Goal: Check status: Check status

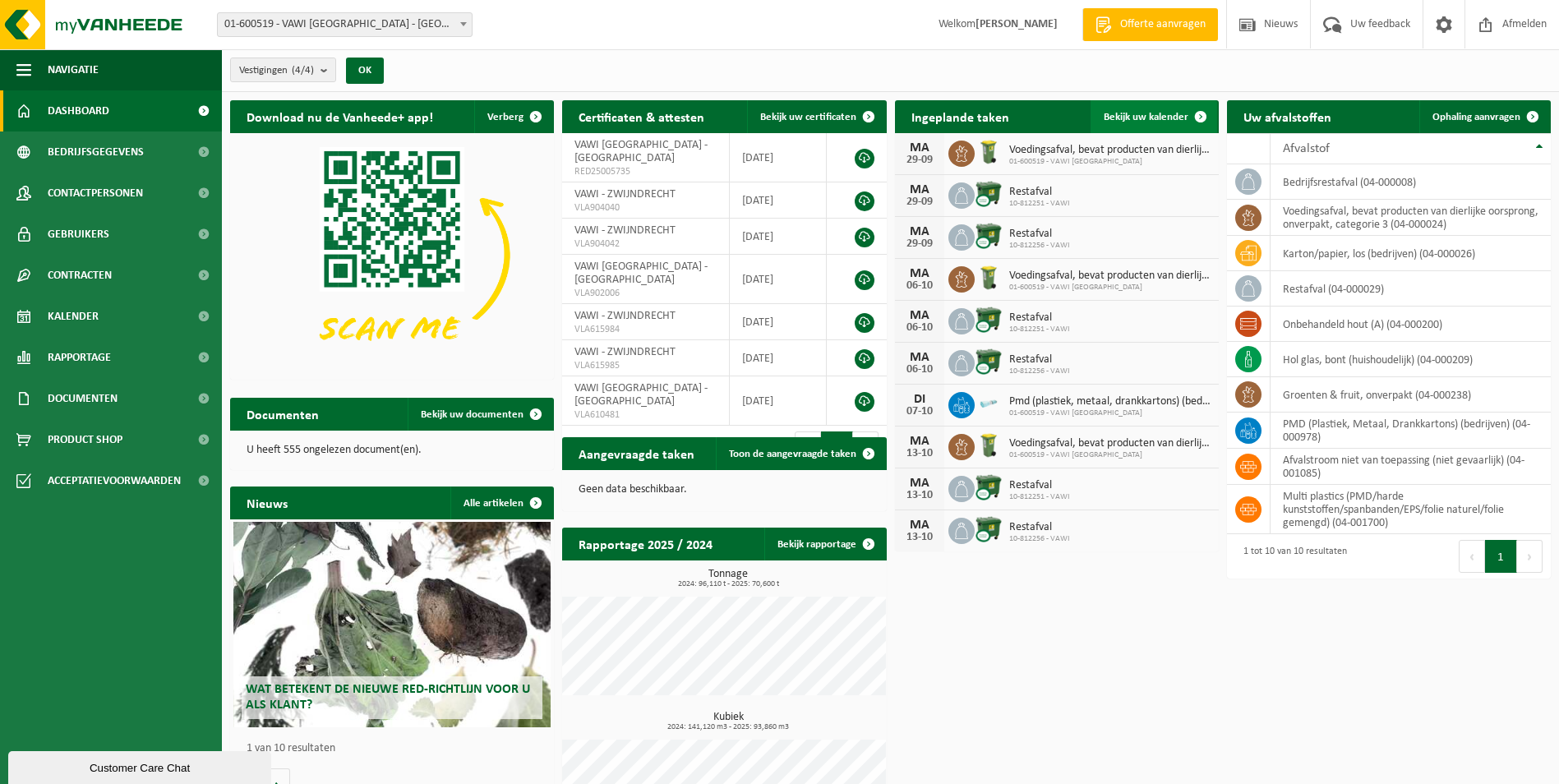
click at [1136, 121] on span "Bekijk uw kalender" at bounding box center [1146, 117] width 84 height 11
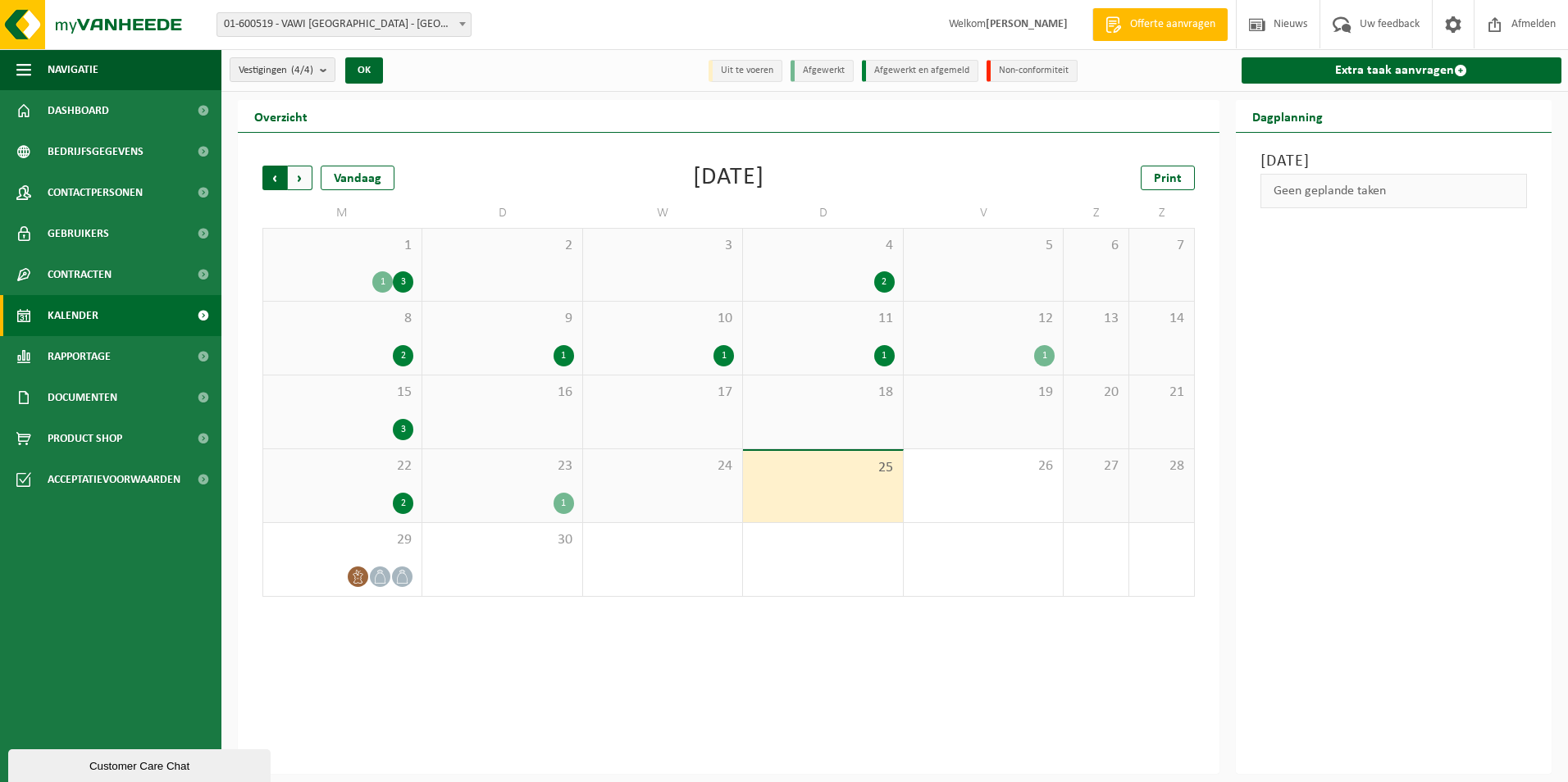
click at [297, 177] on span "Volgende" at bounding box center [300, 178] width 25 height 25
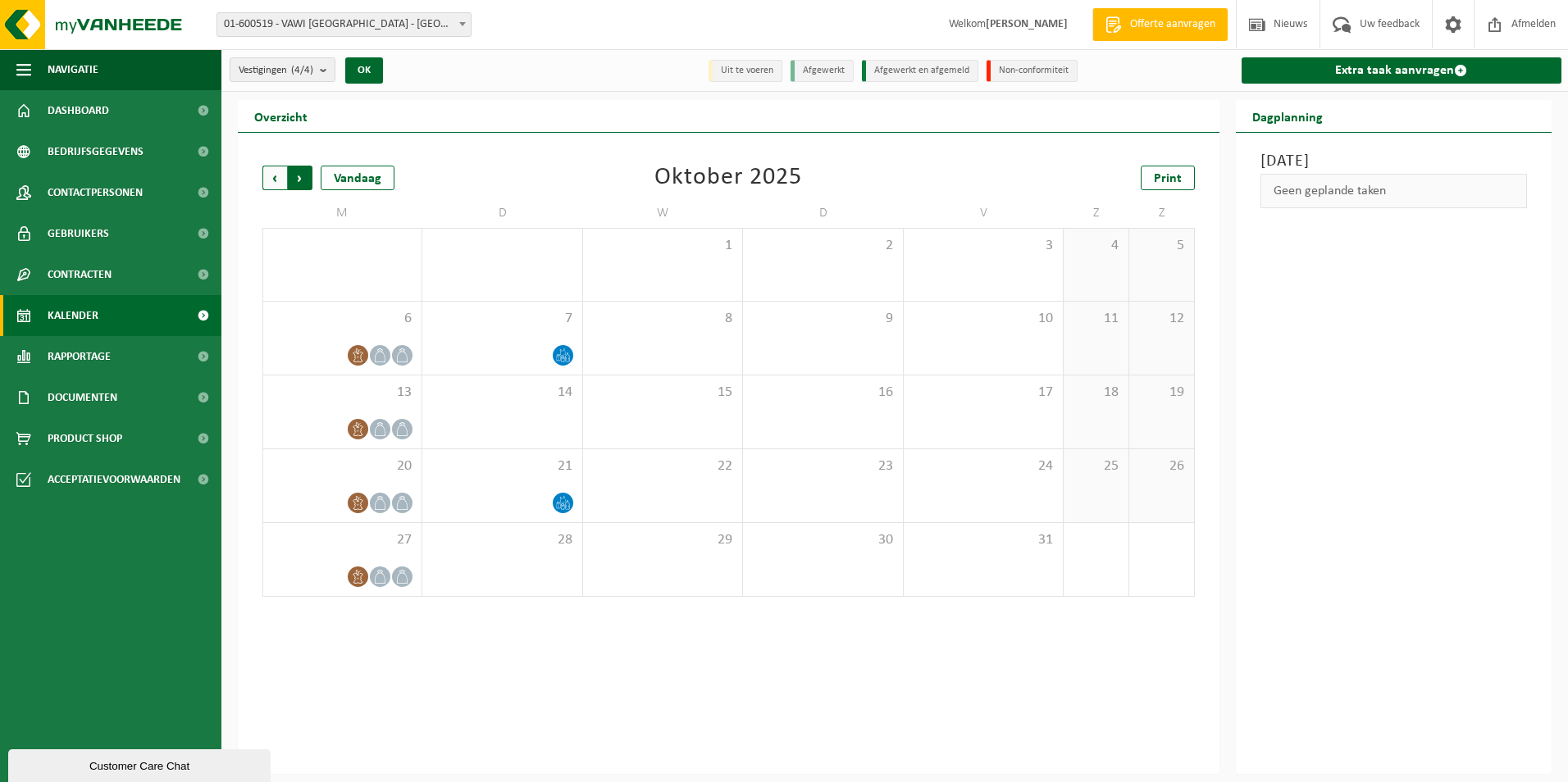
click at [276, 173] on span "Vorige" at bounding box center [275, 178] width 25 height 25
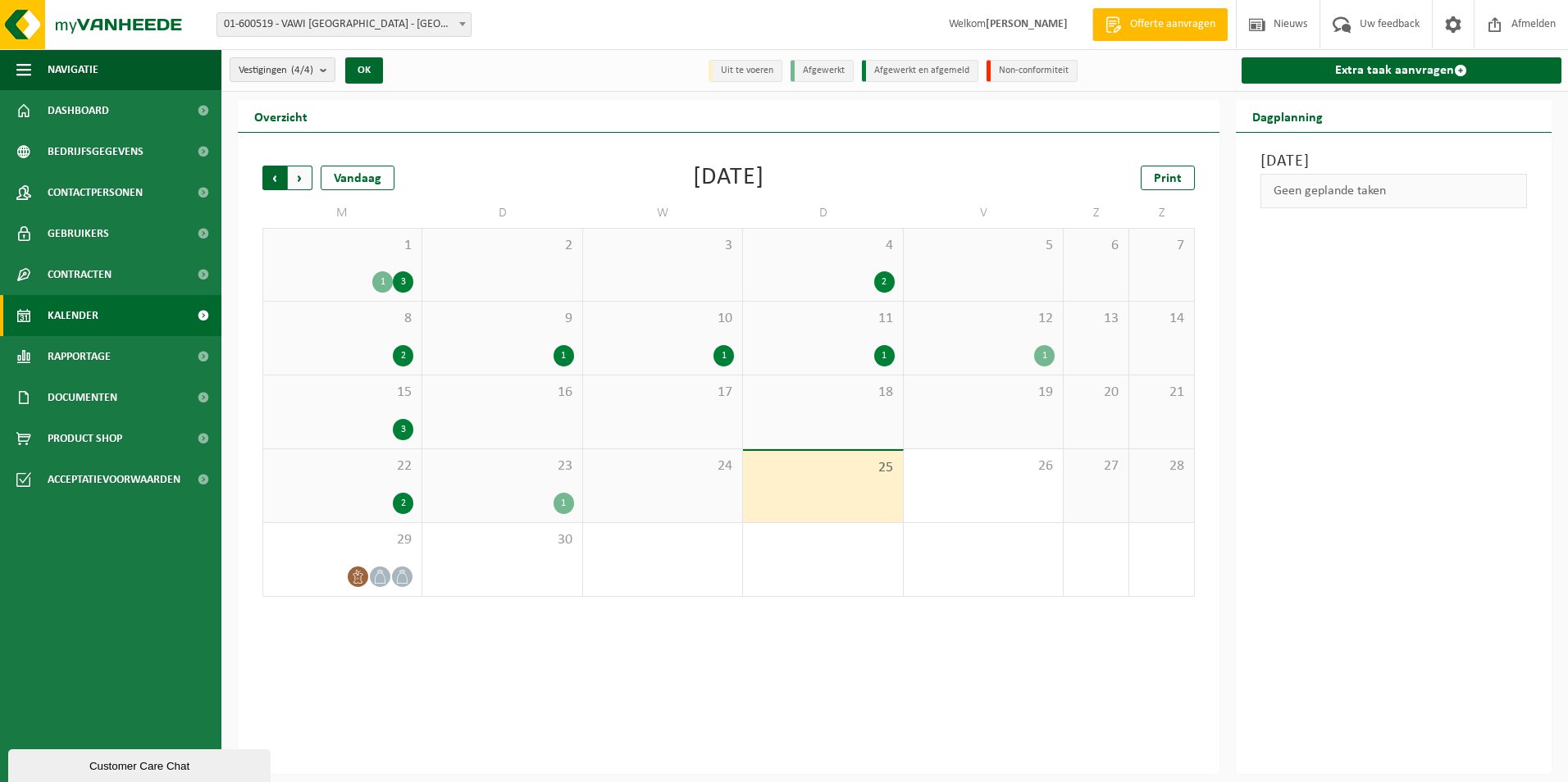
click at [295, 180] on span "Volgende" at bounding box center [300, 178] width 25 height 25
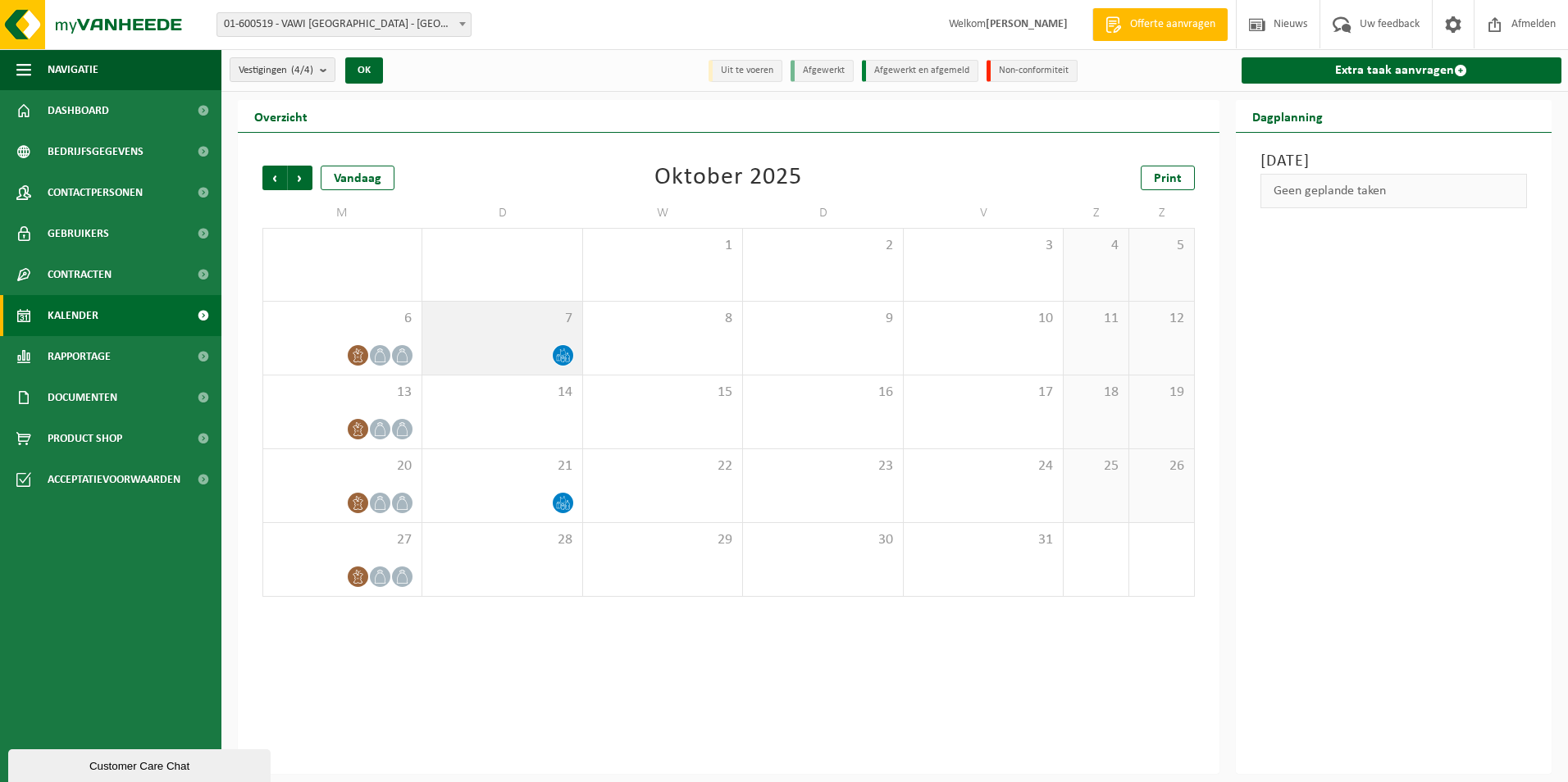
click at [485, 347] on div at bounding box center [502, 355] width 143 height 22
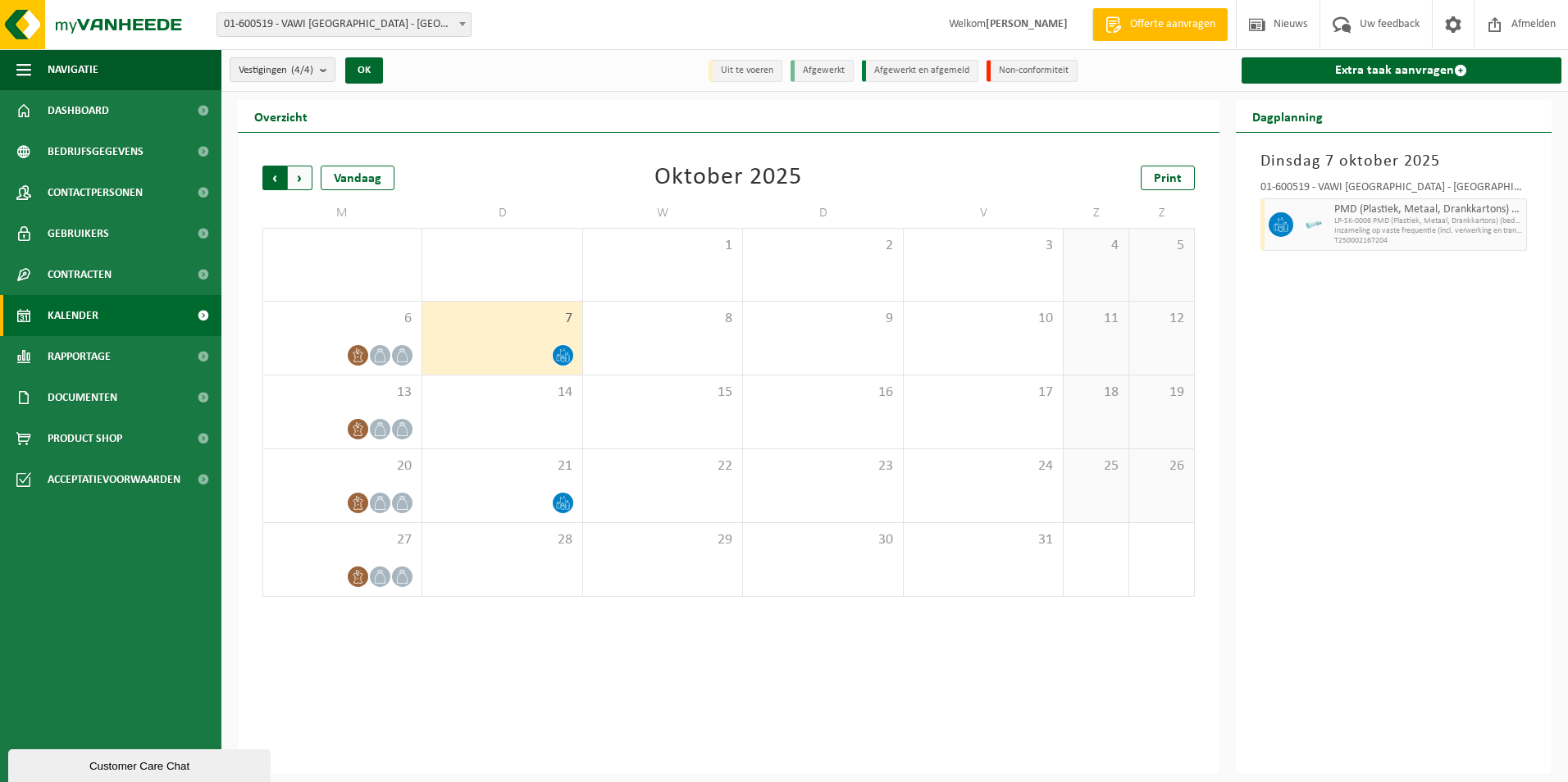
click at [299, 180] on span "Volgende" at bounding box center [300, 178] width 25 height 25
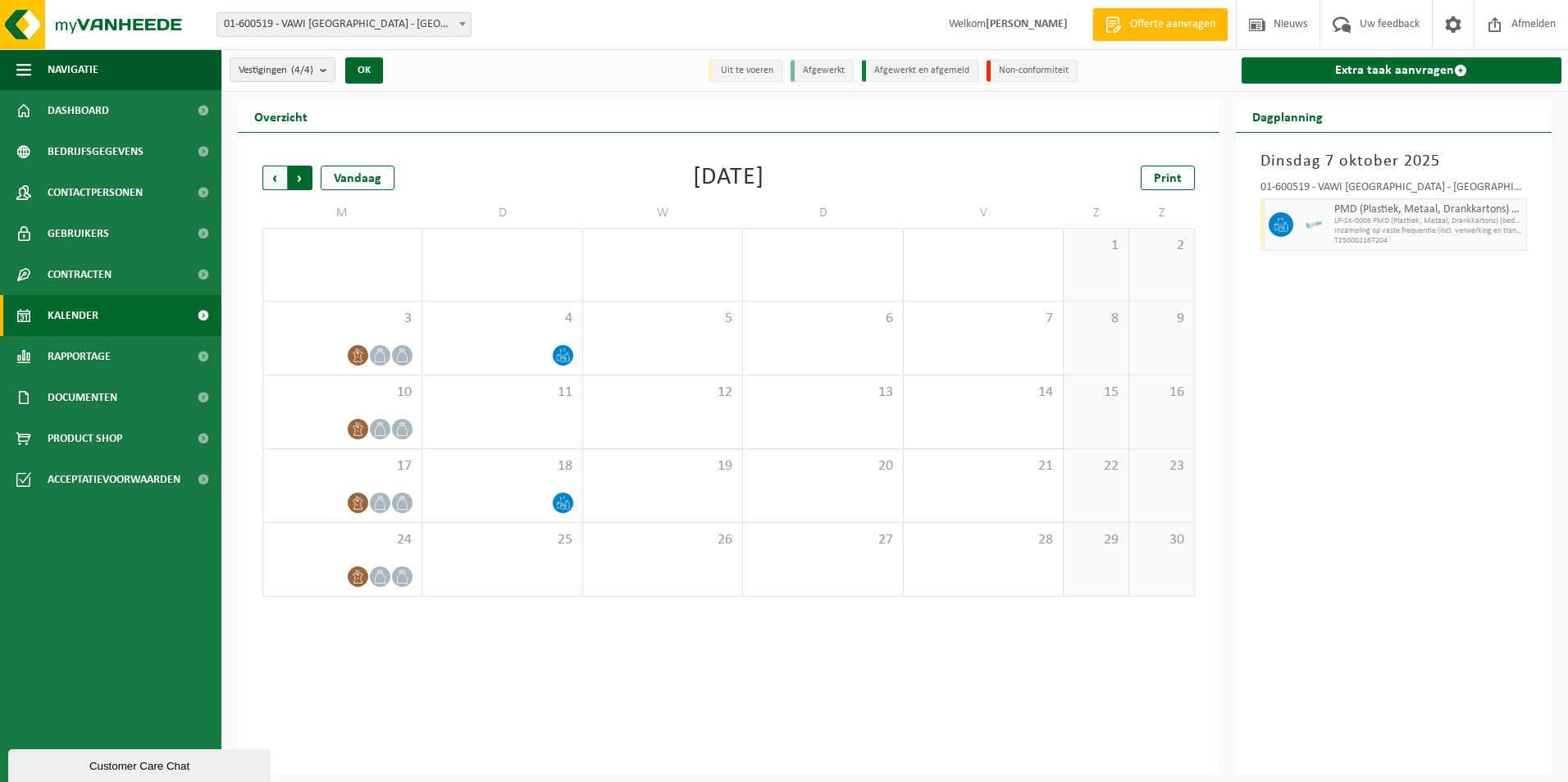
click at [272, 185] on span "Vorige" at bounding box center [275, 178] width 25 height 25
click at [273, 181] on span "Vorige" at bounding box center [275, 178] width 25 height 25
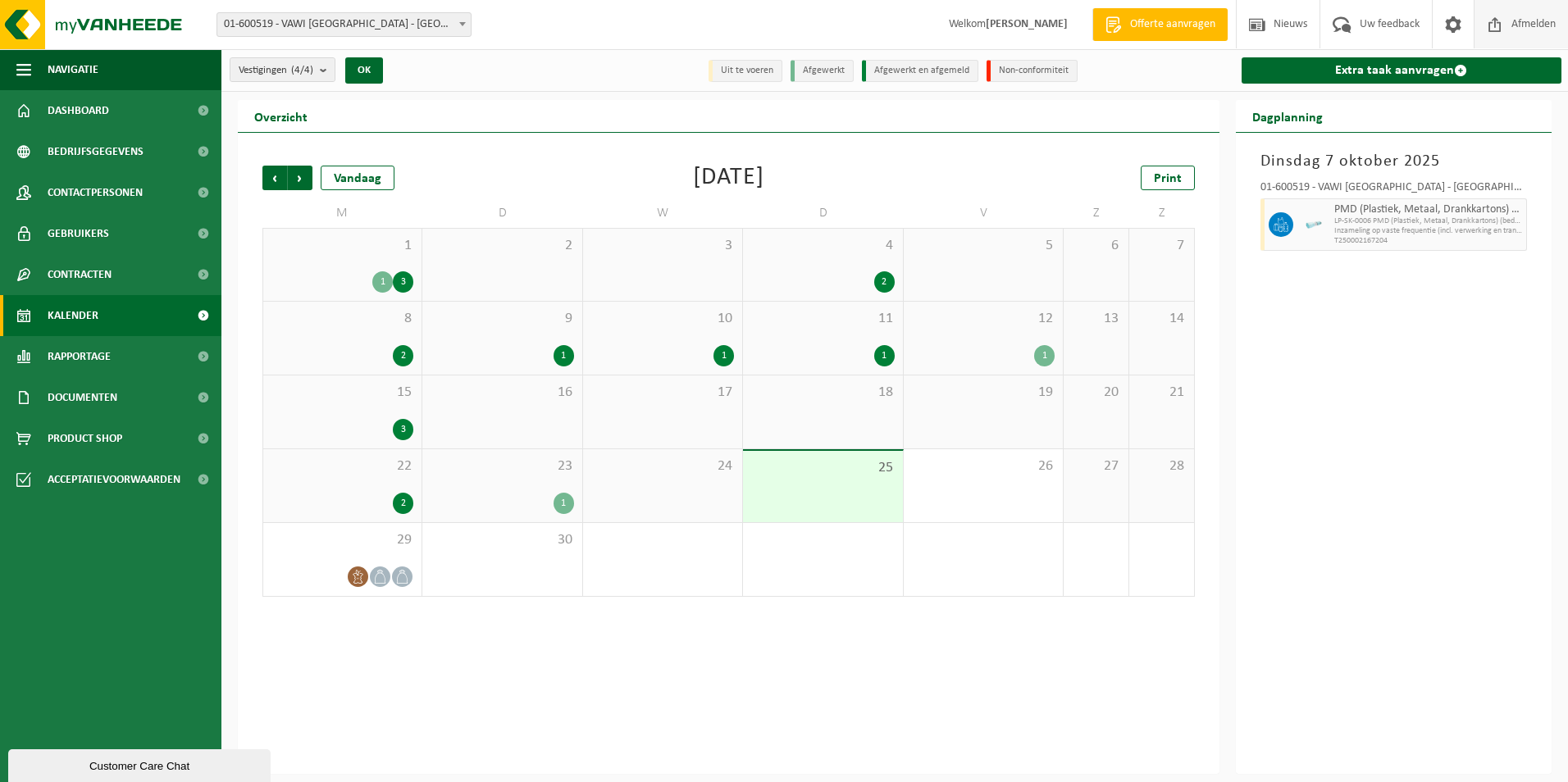
click at [1524, 17] on span "Afmelden" at bounding box center [1533, 24] width 53 height 49
